Goal: Transaction & Acquisition: Obtain resource

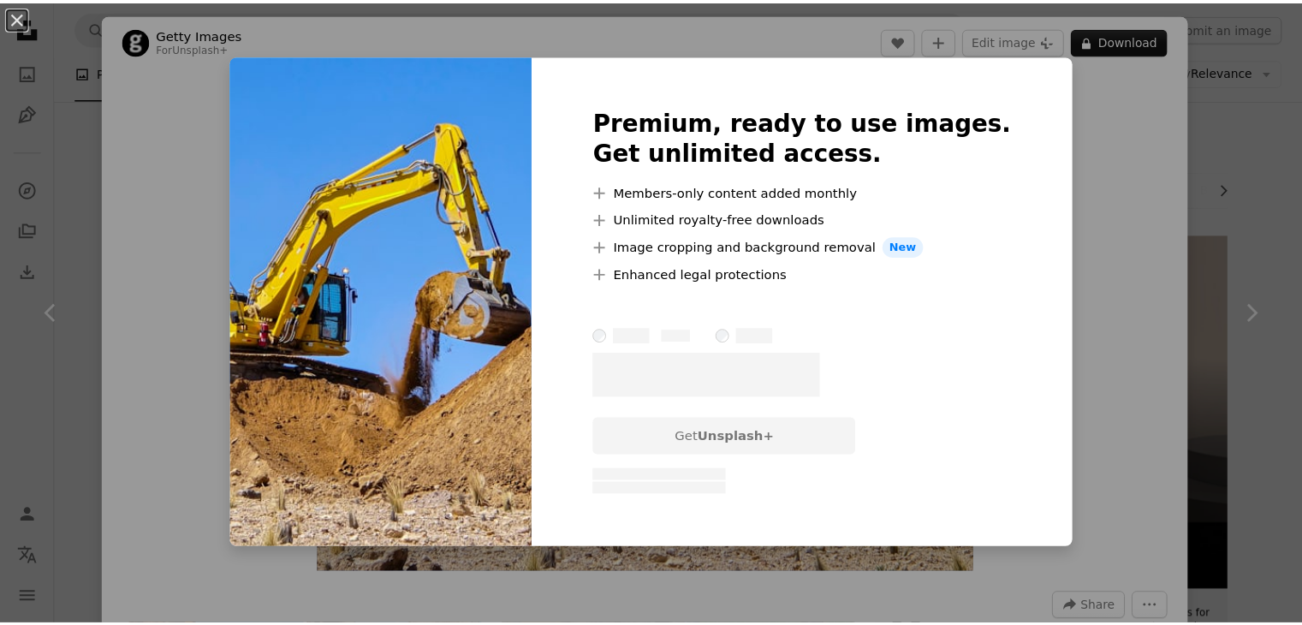
scroll to position [1541, 0]
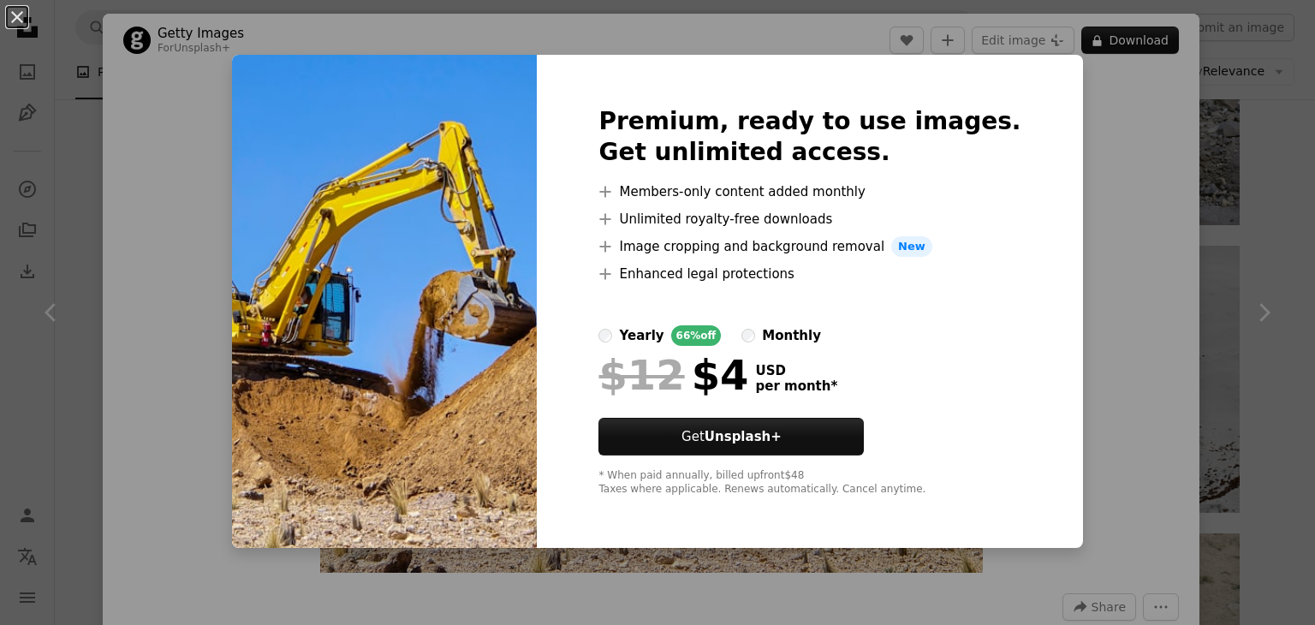
click at [1198, 153] on div "An X shape Premium, ready to use images. Get unlimited access. A plus sign Memb…" at bounding box center [657, 312] width 1315 height 625
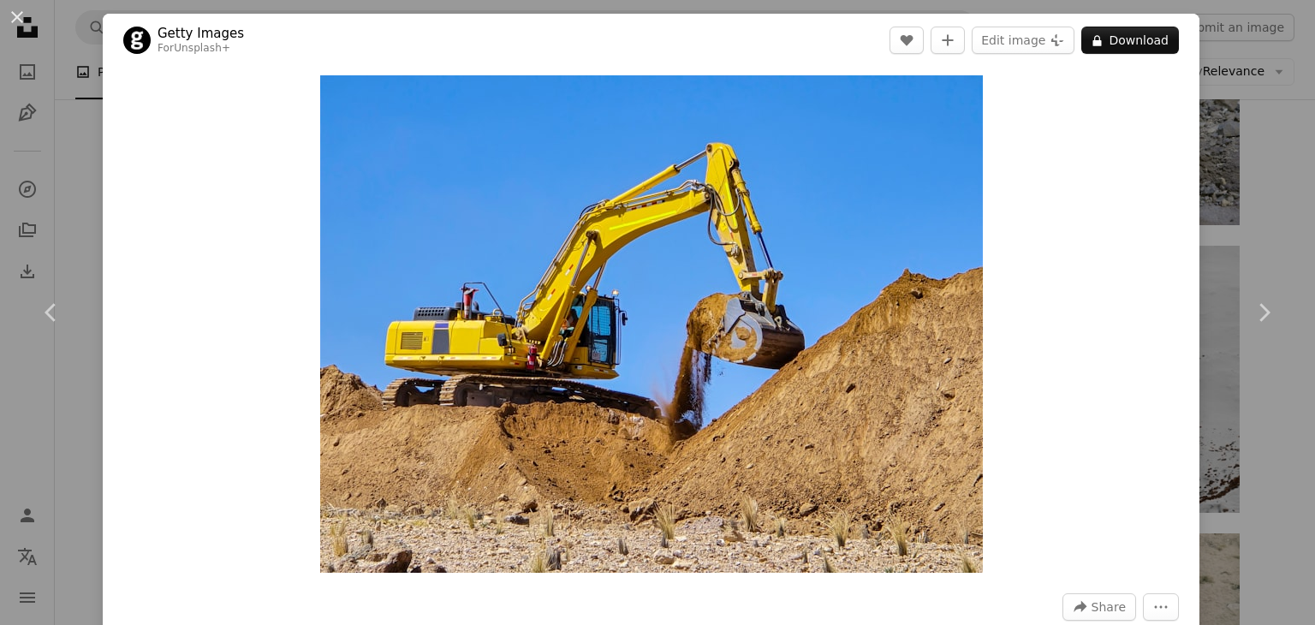
click at [1207, 151] on div "An X shape Chevron left Chevron right Getty Images For Unsplash+ A heart A plus…" at bounding box center [657, 312] width 1315 height 625
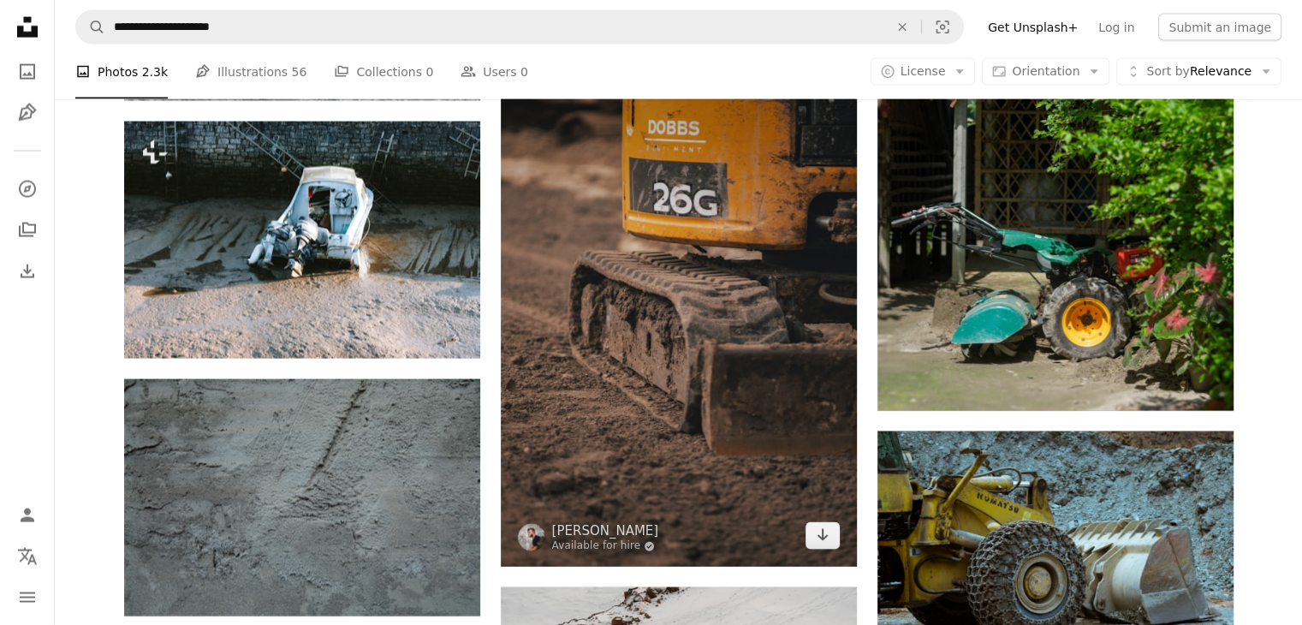
scroll to position [3680, 0]
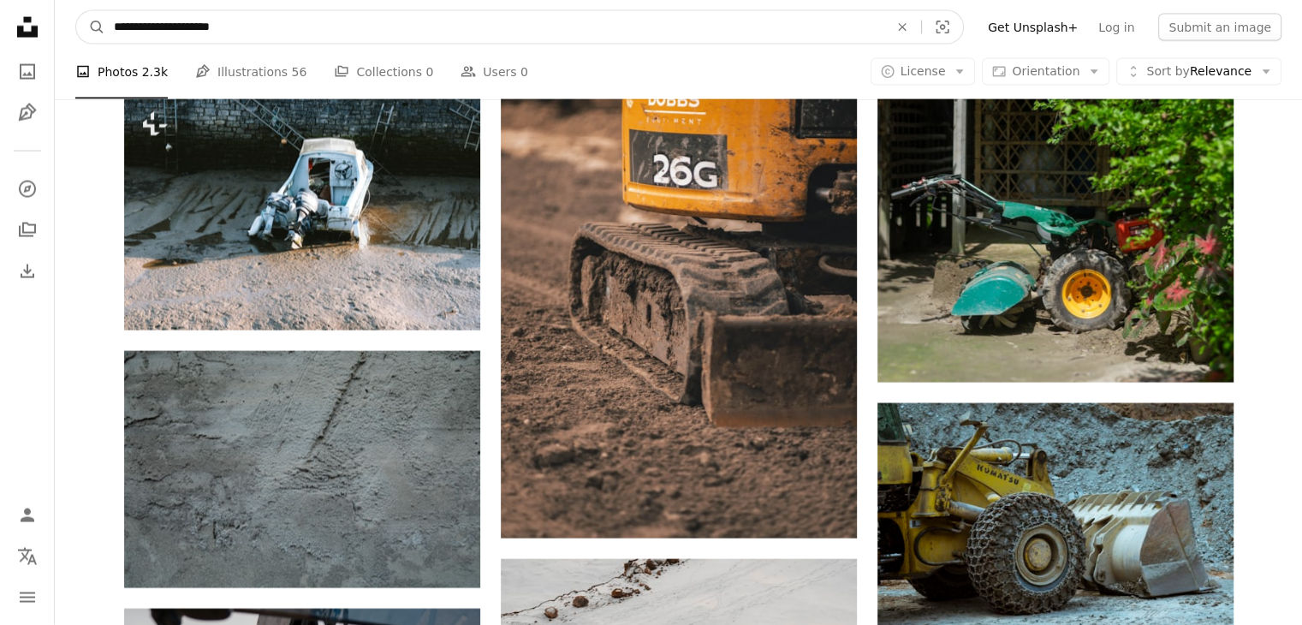
click at [264, 28] on input "**********" at bounding box center [494, 27] width 778 height 33
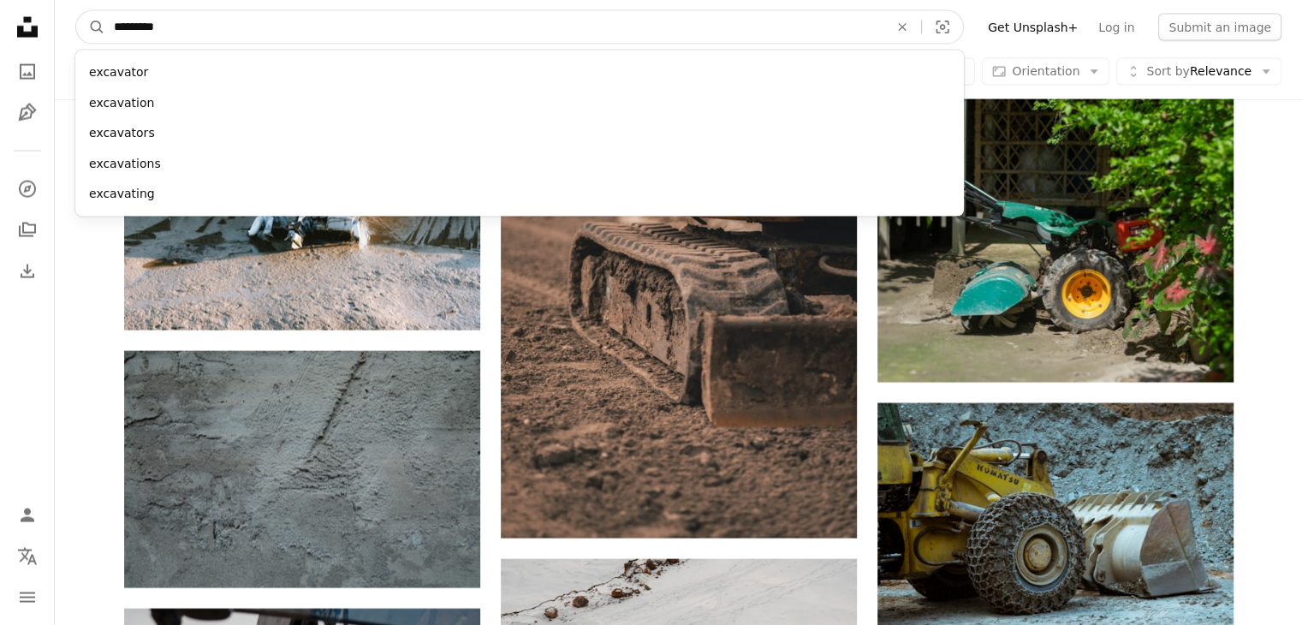
type input "**********"
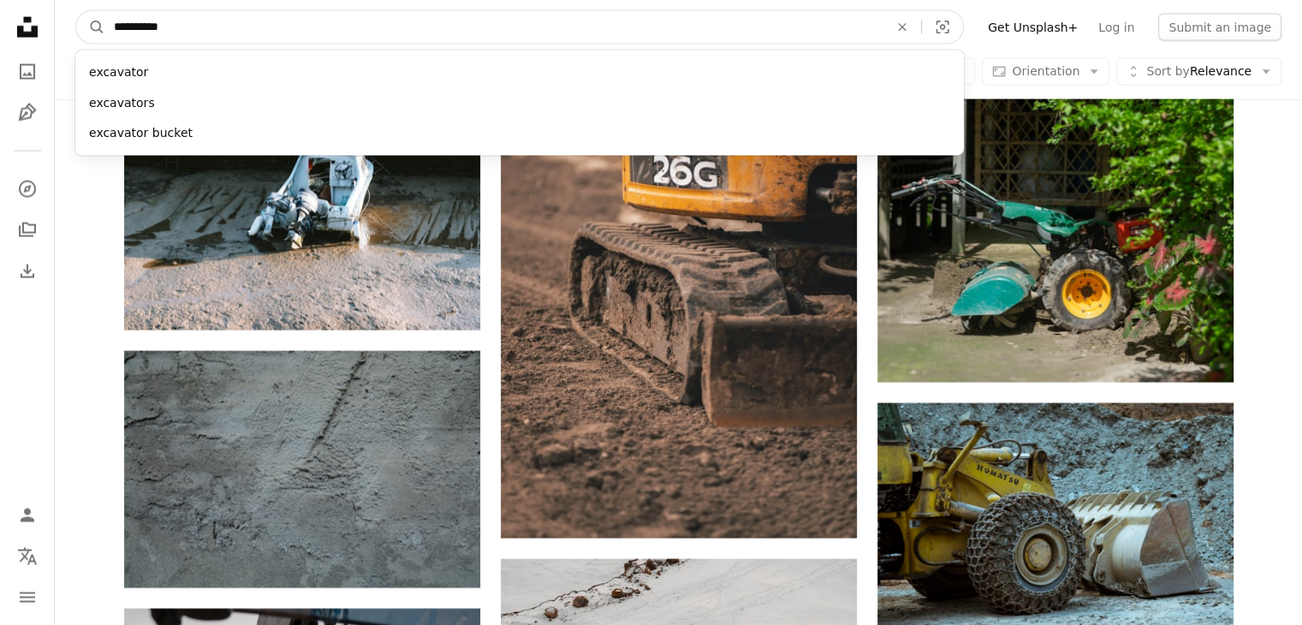
click button "A magnifying glass" at bounding box center [90, 27] width 29 height 33
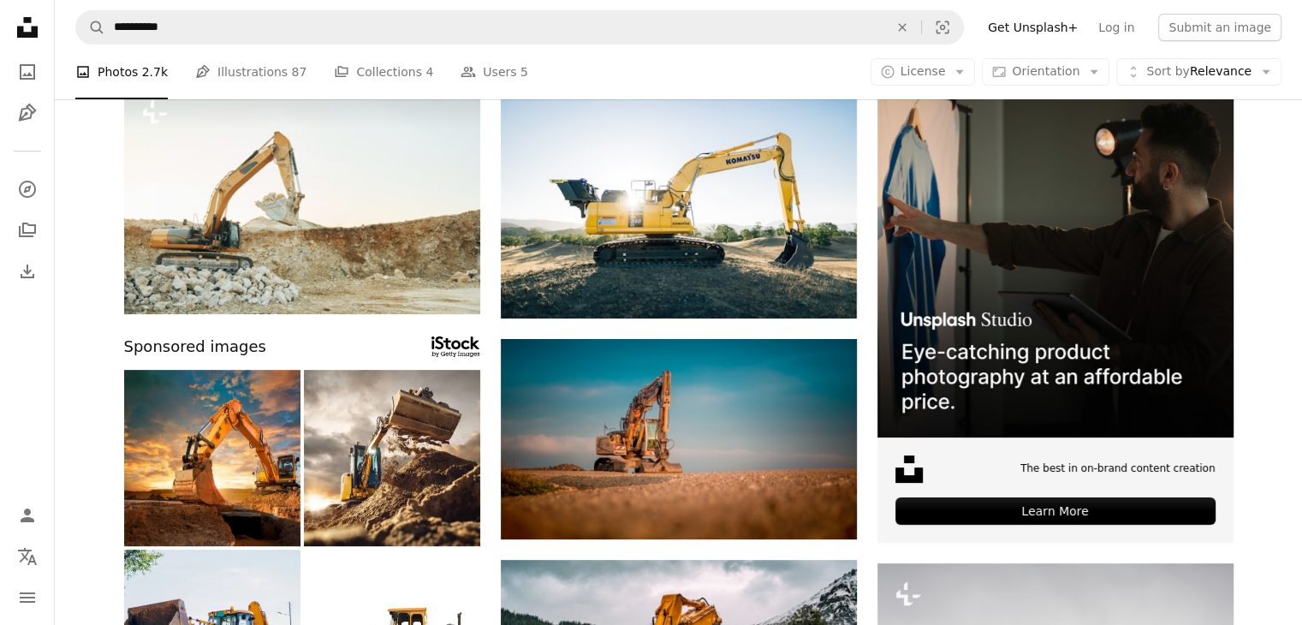
scroll to position [171, 0]
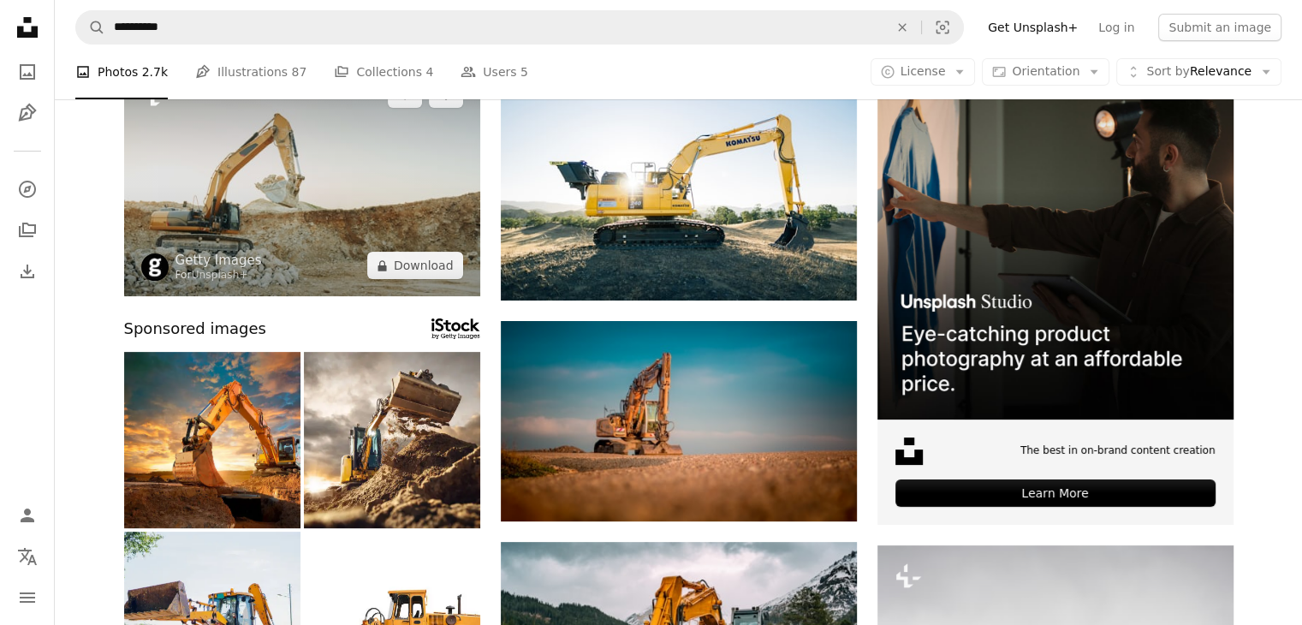
click at [370, 203] on img at bounding box center [302, 179] width 356 height 233
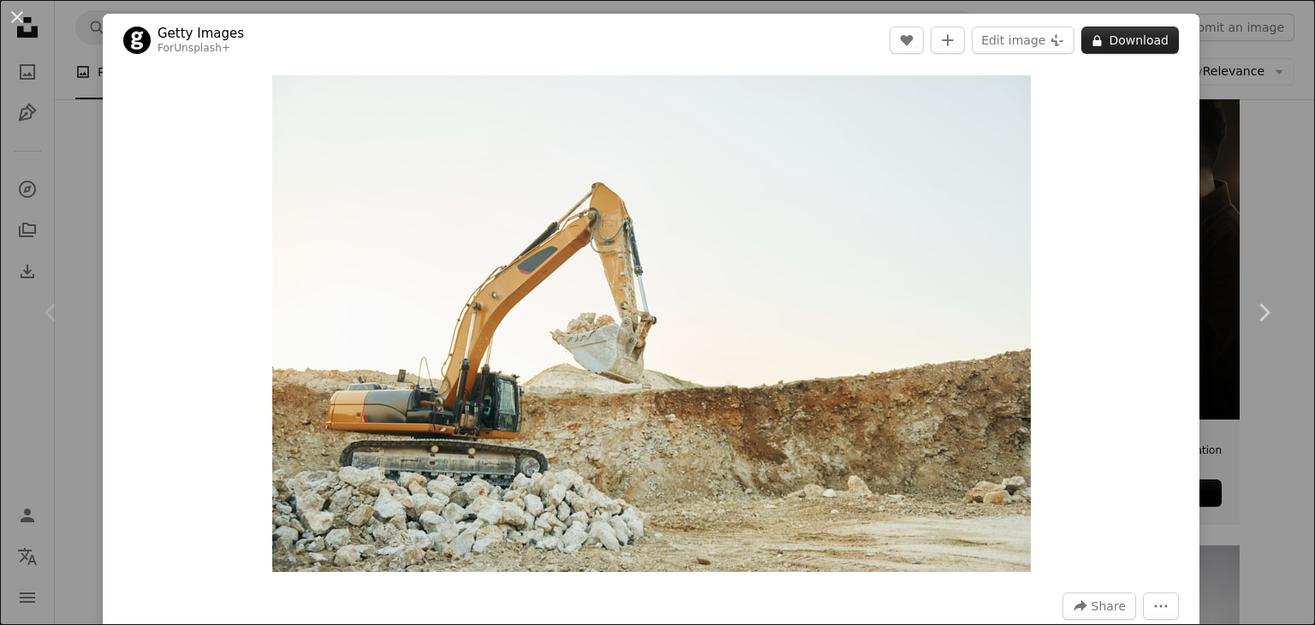
click at [1095, 41] on button "A lock Download" at bounding box center [1130, 40] width 98 height 27
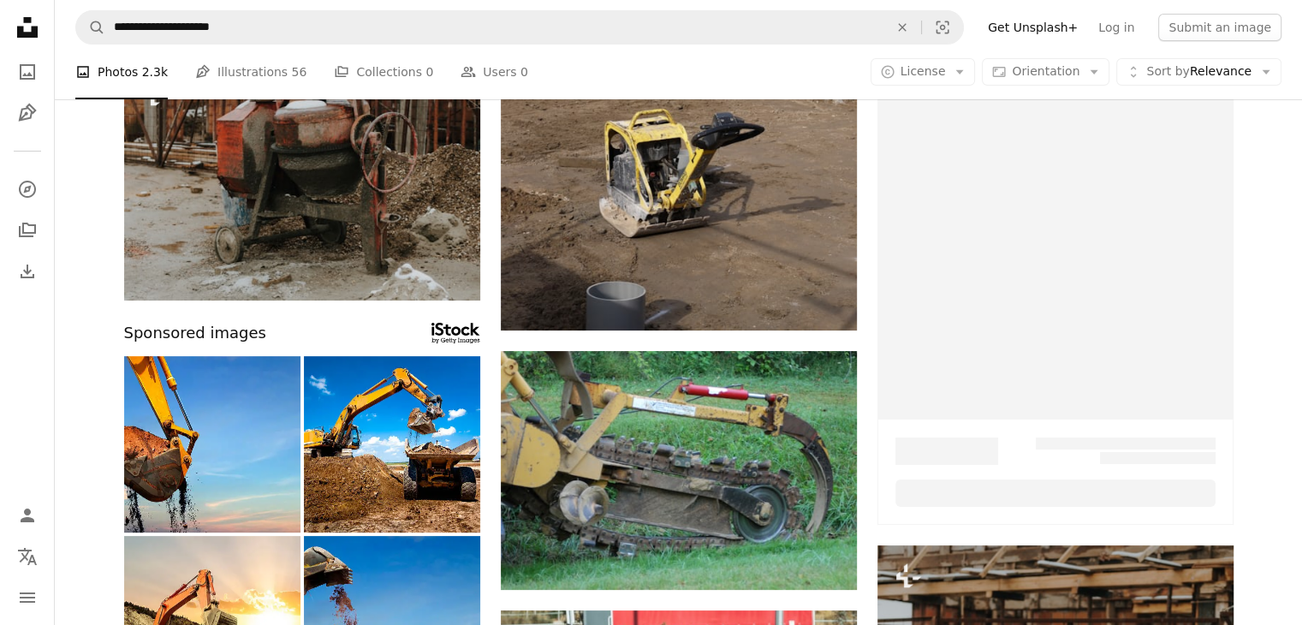
scroll to position [3680, 0]
